Goal: Task Accomplishment & Management: Use online tool/utility

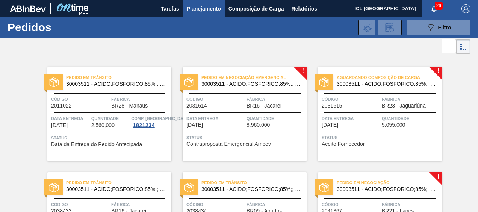
click at [252, 83] on span "30003511 - ACIDO;FOSFORICO;85%;; CONTAINER" at bounding box center [250, 84] width 99 height 6
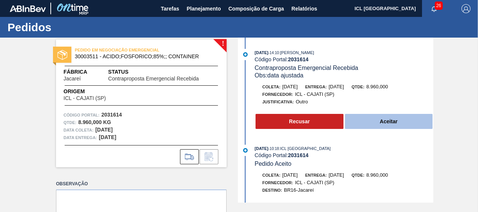
click at [387, 117] on button "Aceitar" at bounding box center [389, 121] width 88 height 15
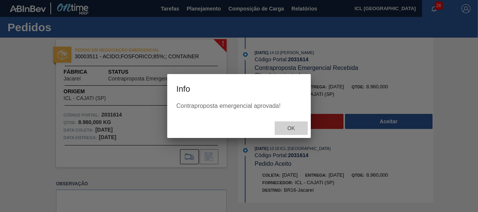
click at [294, 134] on div "Ok" at bounding box center [291, 128] width 33 height 14
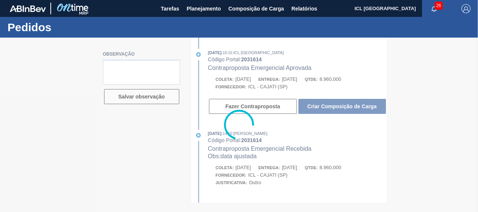
click at [357, 106] on div at bounding box center [239, 125] width 478 height 174
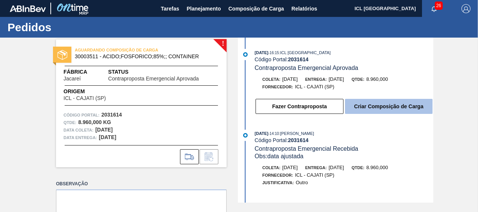
click at [362, 106] on button "Criar Composição de Carga" at bounding box center [389, 106] width 88 height 15
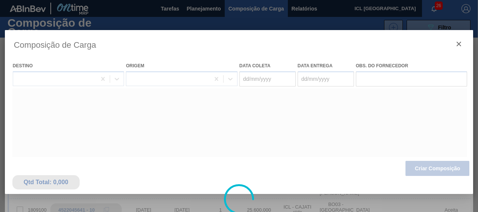
type coleta "[DATE]"
type entrega "[DATE]"
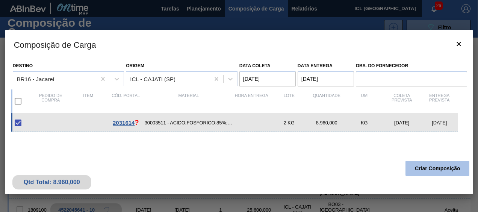
click at [421, 166] on button "Criar Composição" at bounding box center [437, 168] width 64 height 15
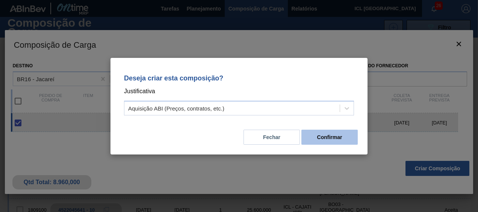
click at [340, 132] on button "Confirmar" at bounding box center [329, 137] width 56 height 15
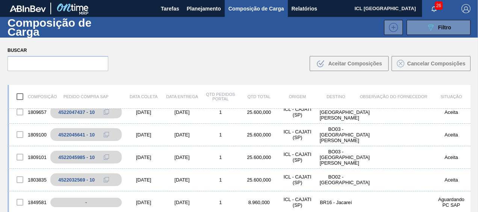
scroll to position [113, 0]
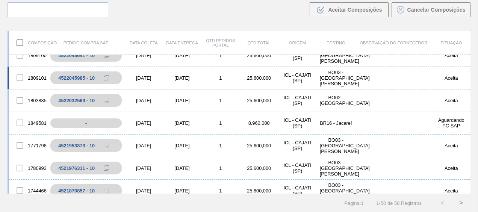
scroll to position [113, 0]
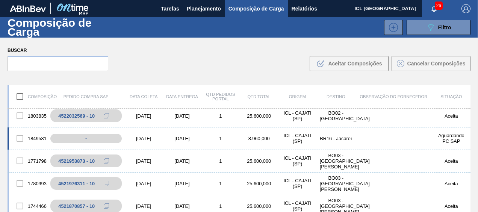
scroll to position [150, 0]
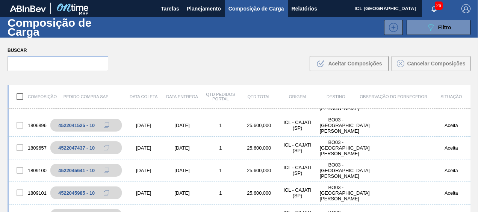
scroll to position [113, 0]
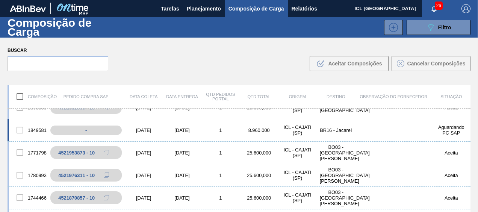
scroll to position [150, 0]
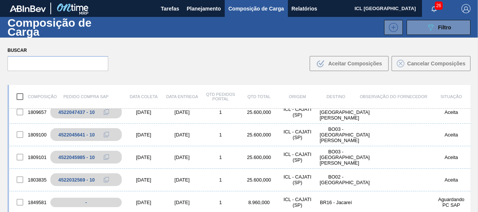
scroll to position [113, 0]
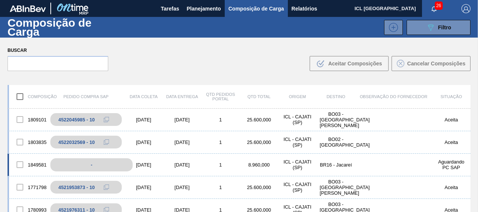
click at [98, 164] on div "-" at bounding box center [91, 164] width 82 height 13
click at [161, 164] on div "[DATE]" at bounding box center [143, 165] width 38 height 6
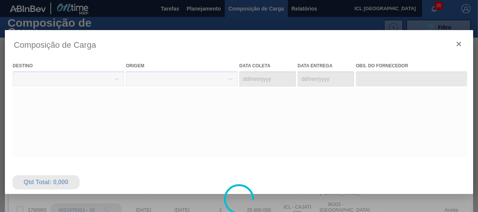
type coleta "[DATE]"
type entrega "[DATE]"
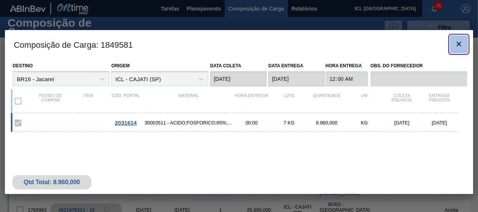
click at [461, 44] on icon "botão de ícone" at bounding box center [458, 43] width 9 height 9
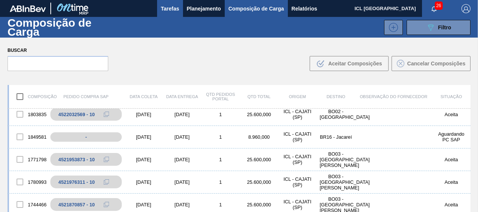
scroll to position [150, 0]
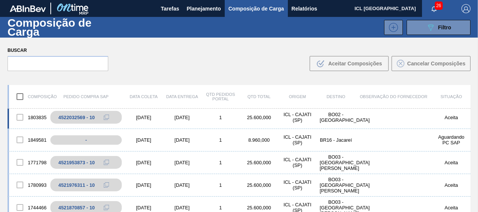
scroll to position [150, 0]
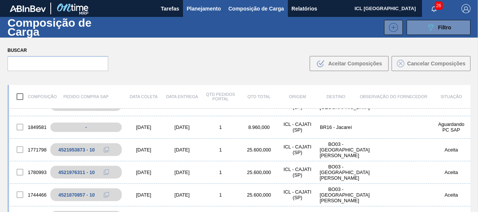
click at [207, 6] on span "Planejamento" at bounding box center [204, 8] width 34 height 9
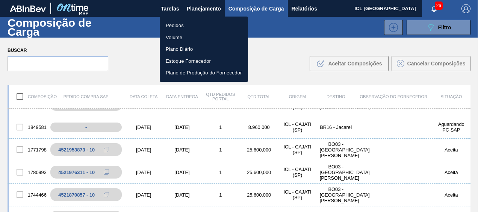
click at [203, 22] on li "Pedidos" at bounding box center [204, 26] width 88 height 12
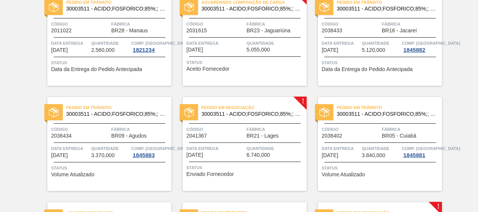
scroll to position [38, 0]
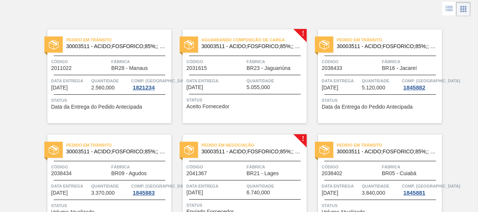
click at [288, 111] on div "Aguardando Composição de Carga 30003511 - ACIDO;FOSFORICO;85%;; CONTAINER Códig…" at bounding box center [245, 76] width 124 height 94
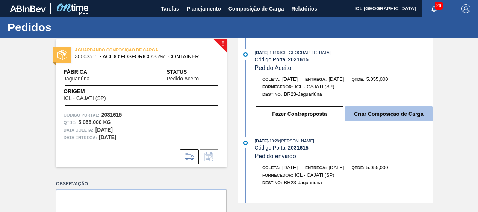
click at [348, 107] on button "Criar Composição de Carga" at bounding box center [389, 113] width 88 height 15
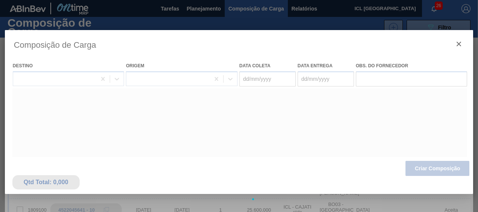
type coleta "22/09/2025"
type entrega "02/10/2025"
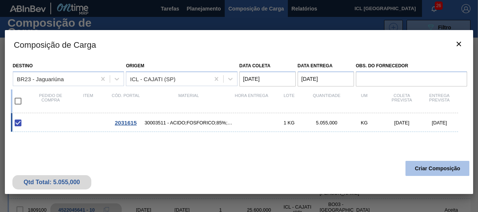
click at [419, 167] on button "Criar Composição" at bounding box center [437, 168] width 64 height 15
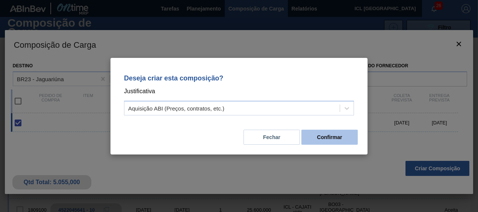
click at [333, 142] on button "Confirmar" at bounding box center [329, 137] width 56 height 15
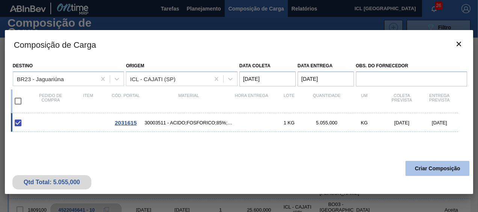
click at [420, 171] on button "Criar Composição" at bounding box center [437, 168] width 64 height 15
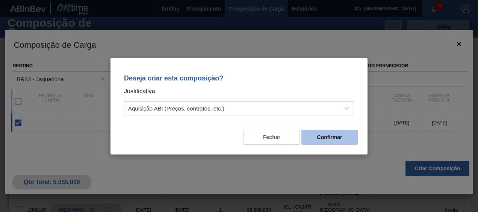
click at [336, 134] on button "Confirmar" at bounding box center [329, 137] width 56 height 15
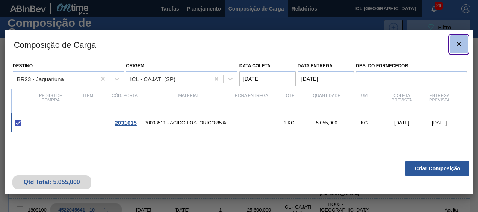
click at [452, 39] on button "botão de ícone" at bounding box center [459, 44] width 18 height 18
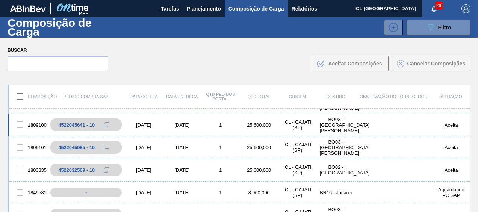
scroll to position [113, 0]
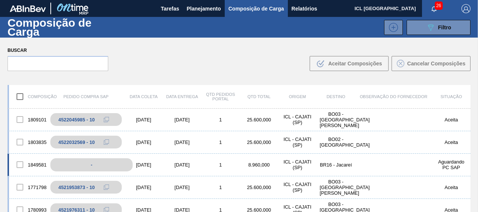
click at [100, 161] on div "-" at bounding box center [91, 164] width 82 height 13
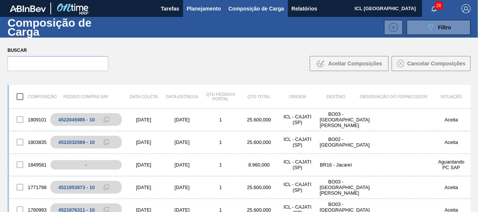
click at [204, 9] on span "Planejamento" at bounding box center [204, 8] width 34 height 9
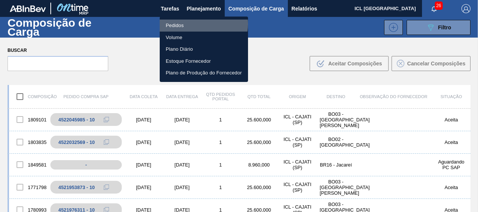
click at [200, 24] on li "Pedidos" at bounding box center [204, 26] width 88 height 12
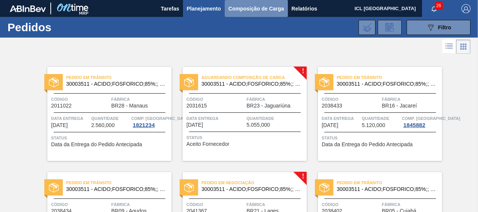
click at [255, 15] on button "Composição de Carga" at bounding box center [256, 8] width 63 height 17
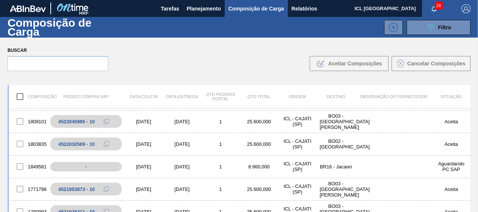
scroll to position [113, 0]
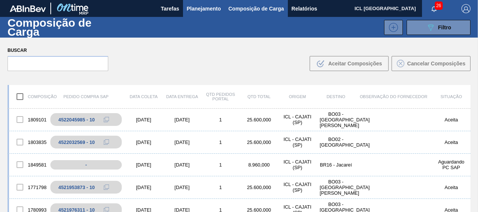
click at [201, 2] on button "Planejamento" at bounding box center [204, 8] width 42 height 17
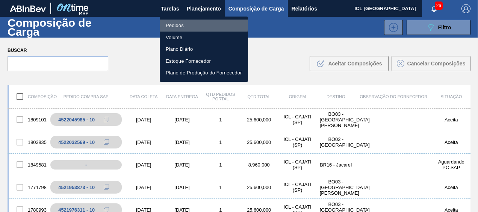
click at [201, 21] on li "Pedidos" at bounding box center [204, 26] width 88 height 12
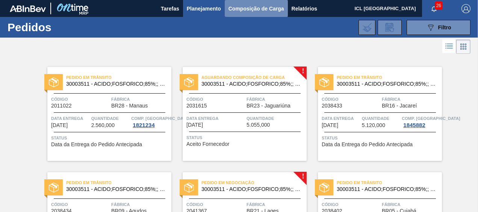
click at [255, 10] on span "Composição de Carga" at bounding box center [256, 8] width 56 height 9
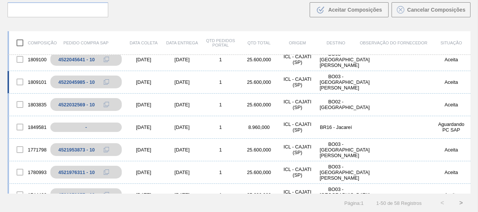
scroll to position [113, 0]
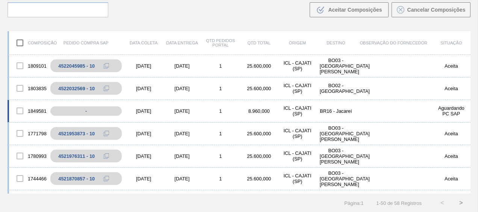
click at [171, 110] on div "[DATE]" at bounding box center [182, 111] width 38 height 6
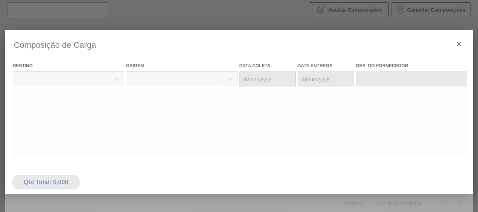
type coleta "[DATE]"
type entrega "[DATE]"
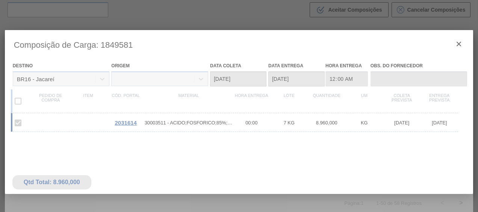
click at [458, 42] on div at bounding box center [239, 199] width 468 height 338
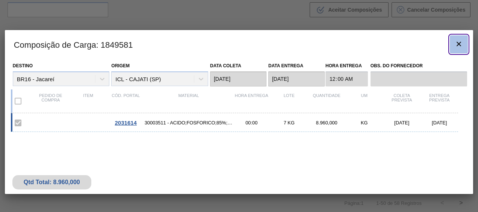
click at [458, 41] on icon "botão de ícone" at bounding box center [458, 43] width 9 height 9
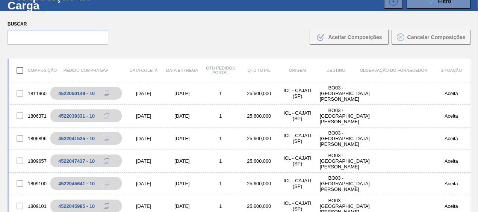
scroll to position [0, 0]
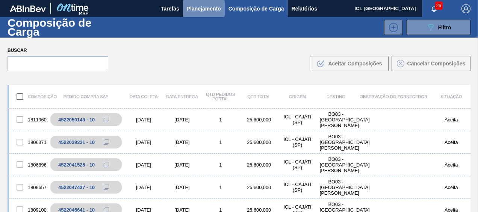
click at [192, 3] on button "Planejamento" at bounding box center [204, 8] width 42 height 17
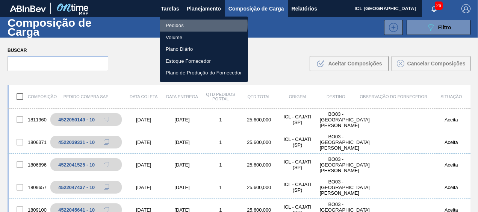
click at [189, 24] on li "Pedidos" at bounding box center [204, 26] width 88 height 12
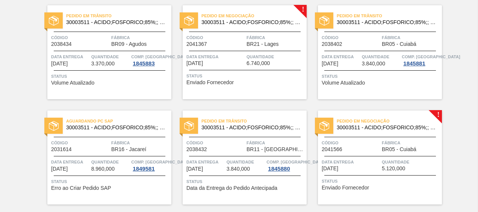
scroll to position [225, 0]
